Goal: Information Seeking & Learning: Learn about a topic

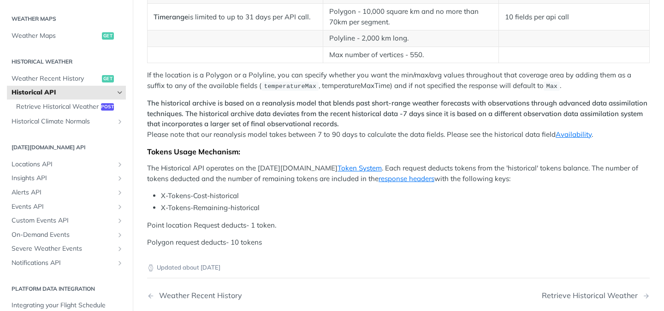
scroll to position [398, 0]
click at [563, 129] on p "The historical archive is based on a reanalysis model that blends past short-ra…" at bounding box center [398, 118] width 503 height 41
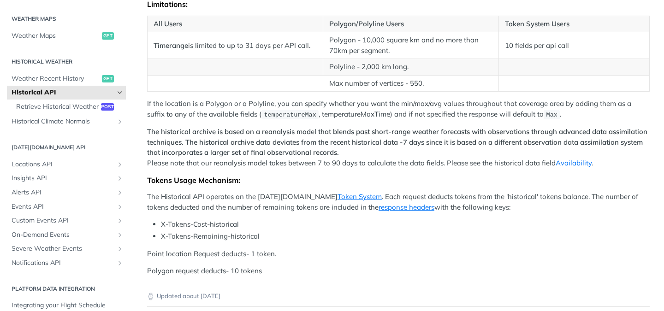
scroll to position [352, 0]
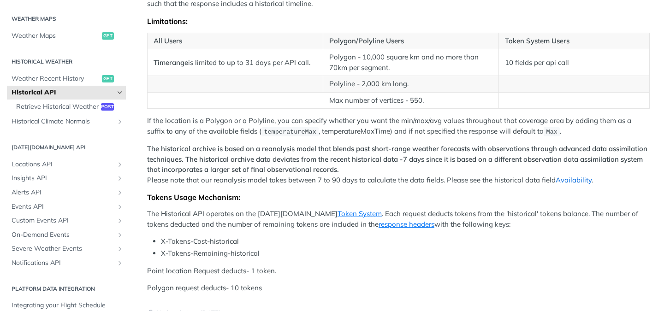
click at [573, 179] on link "Availability" at bounding box center [574, 180] width 36 height 9
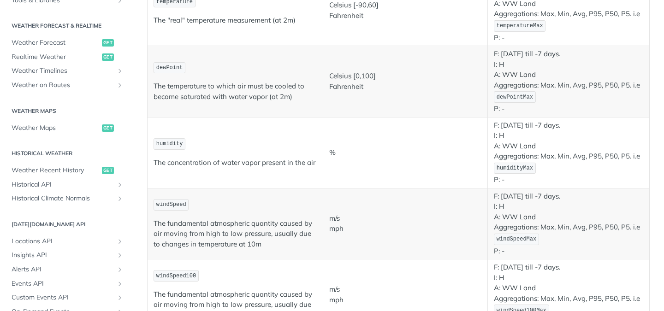
scroll to position [390, 0]
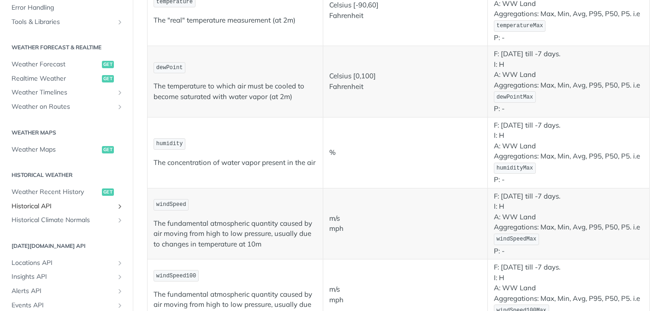
click at [47, 208] on span "Historical API" at bounding box center [63, 206] width 102 height 9
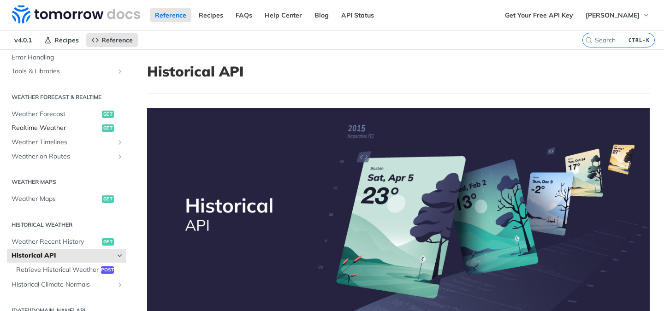
click at [66, 126] on span "Realtime Weather" at bounding box center [56, 128] width 88 height 9
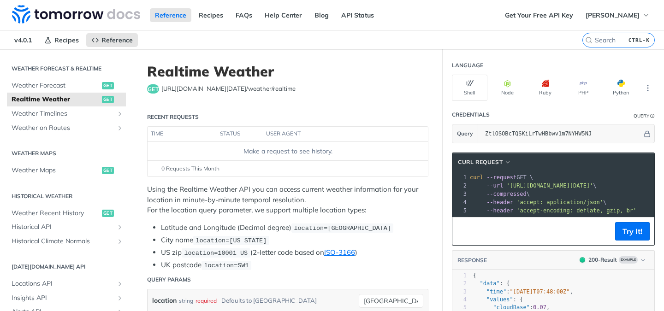
scroll to position [209, 0]
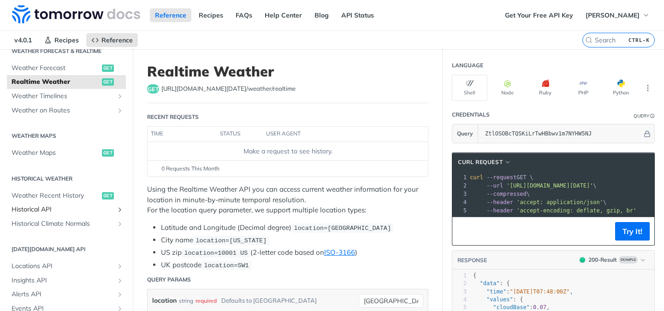
click at [52, 208] on span "Historical API" at bounding box center [63, 209] width 102 height 9
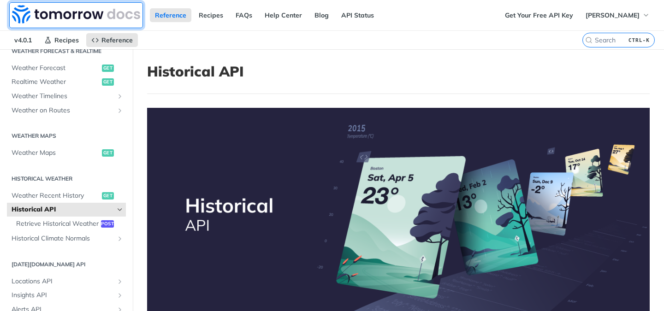
click at [54, 10] on img at bounding box center [76, 14] width 128 height 18
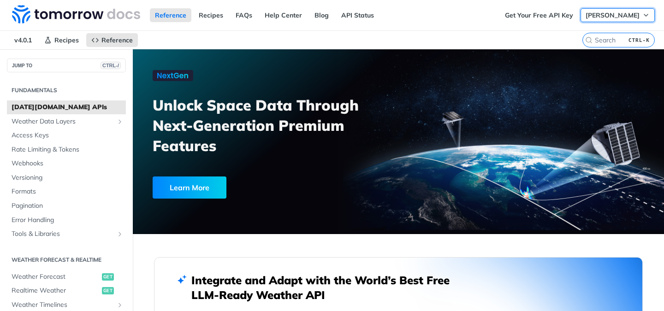
click at [624, 16] on span "[PERSON_NAME]" at bounding box center [612, 15] width 54 height 8
click at [619, 11] on button "[PERSON_NAME]" at bounding box center [617, 15] width 74 height 14
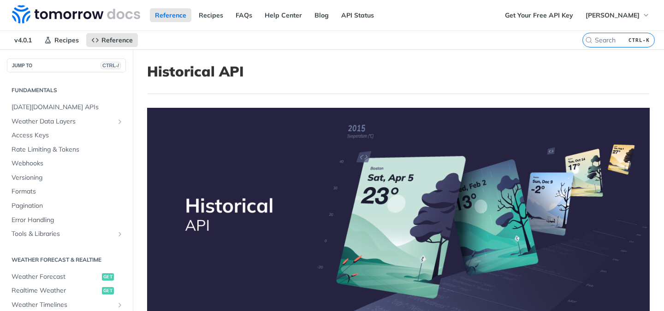
scroll to position [256, 0]
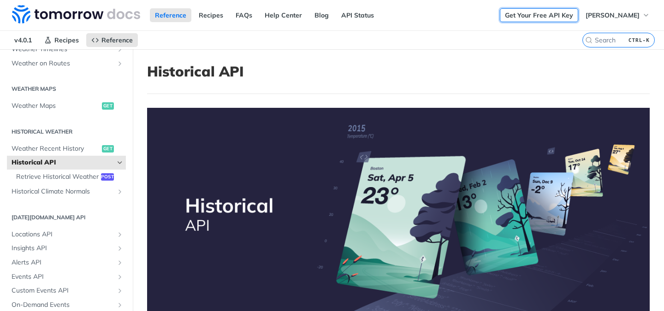
click at [522, 16] on link "Get Your Free API Key" at bounding box center [539, 15] width 78 height 14
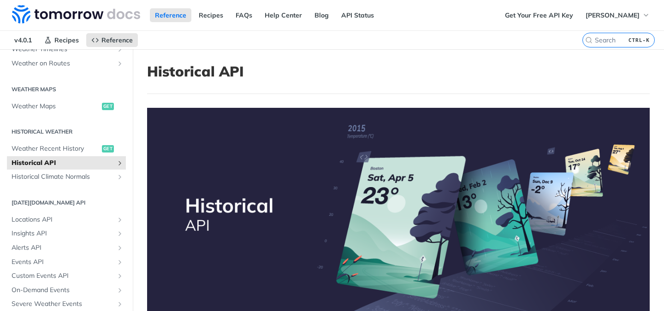
scroll to position [256, 0]
